Goal: Navigation & Orientation: Find specific page/section

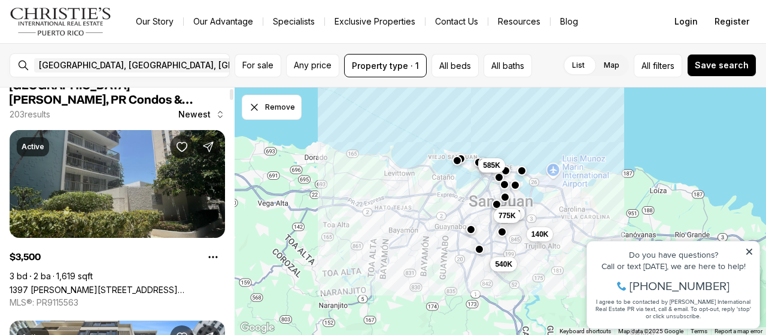
scroll to position [17, 0]
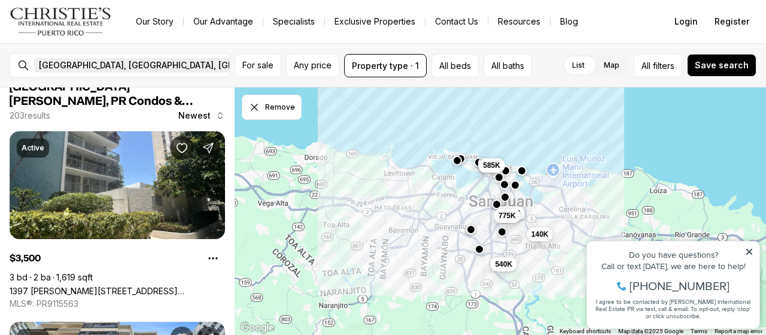
click at [306, 66] on icon "button" at bounding box center [311, 65] width 10 height 10
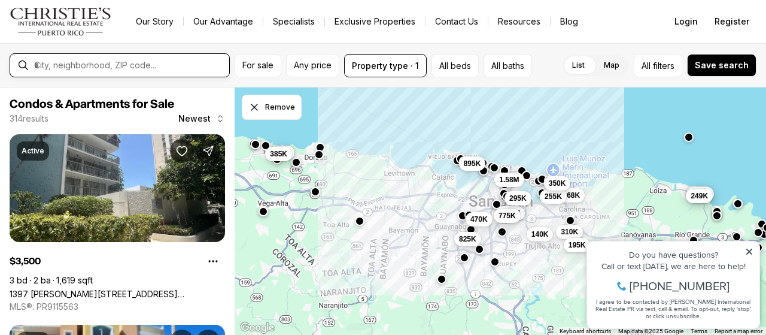
click at [118, 66] on input "text" at bounding box center [129, 65] width 190 height 11
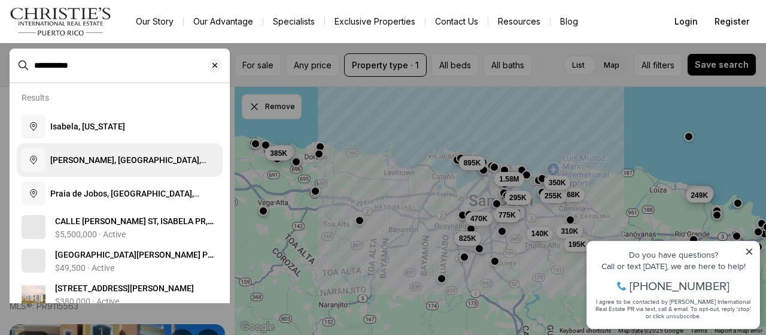
type input "**********"
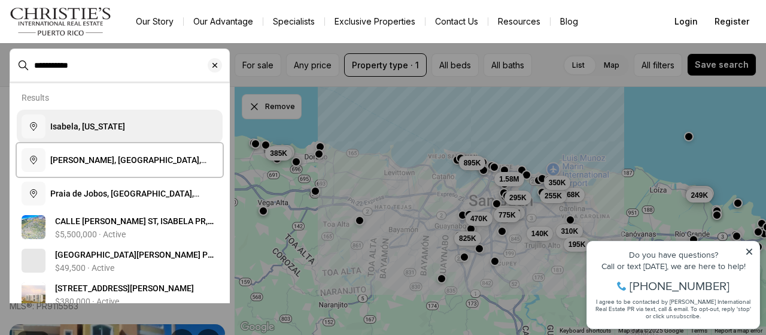
drag, startPoint x: 89, startPoint y: 147, endPoint x: 90, endPoint y: 131, distance: 16.2
click at [90, 131] on div "Isabela, [US_STATE] Isabella, [GEOGRAPHIC_DATA], [GEOGRAPHIC_DATA], [GEOGRAPHIC…" at bounding box center [120, 244] width 206 height 268
click at [90, 131] on span "Isabela, [US_STATE]" at bounding box center [87, 127] width 75 height 10
